Goal: Find specific page/section: Find specific page/section

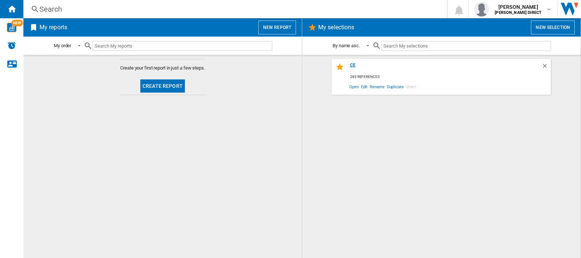
click at [354, 63] on div "ce" at bounding box center [444, 68] width 193 height 10
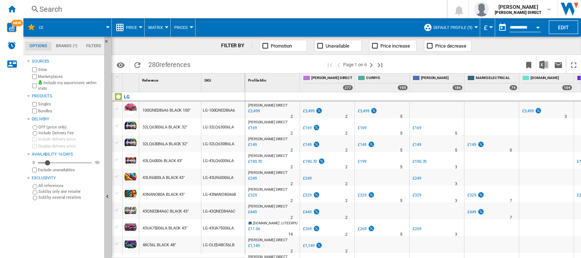
click at [159, 27] on span "Matrix" at bounding box center [155, 27] width 15 height 5
click at [166, 60] on span "Ranking" at bounding box center [160, 63] width 20 height 7
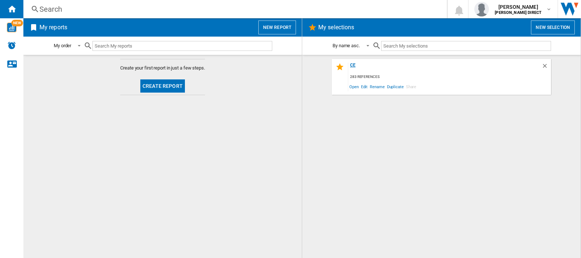
click at [349, 63] on div "ce" at bounding box center [444, 68] width 193 height 10
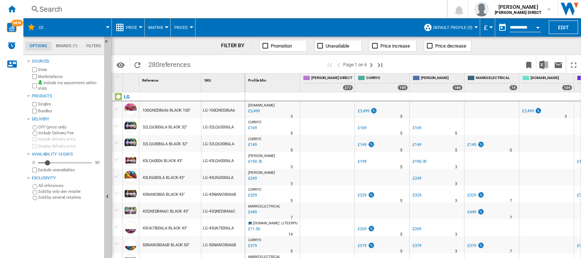
click at [163, 27] on button "Matrix" at bounding box center [157, 27] width 18 height 18
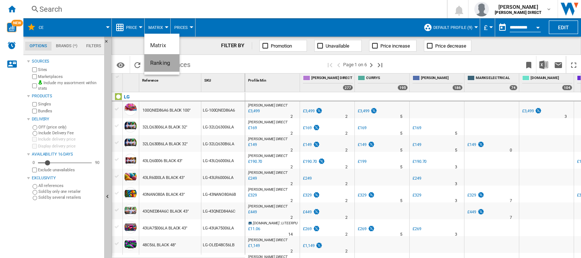
click at [152, 63] on span "Ranking" at bounding box center [160, 63] width 20 height 7
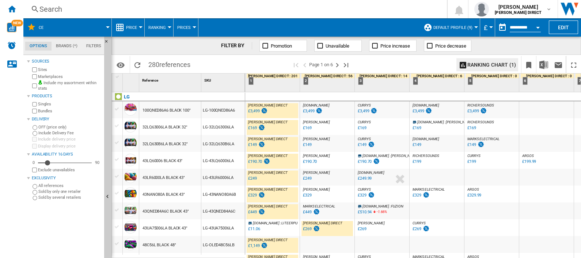
scroll to position [45, 0]
